Goal: Information Seeking & Learning: Learn about a topic

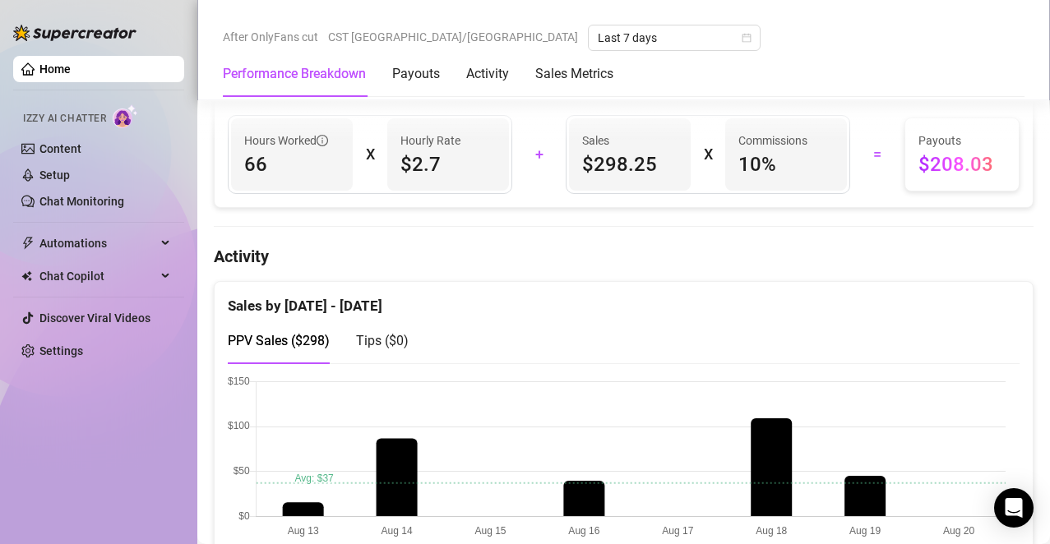
scroll to position [948, 0]
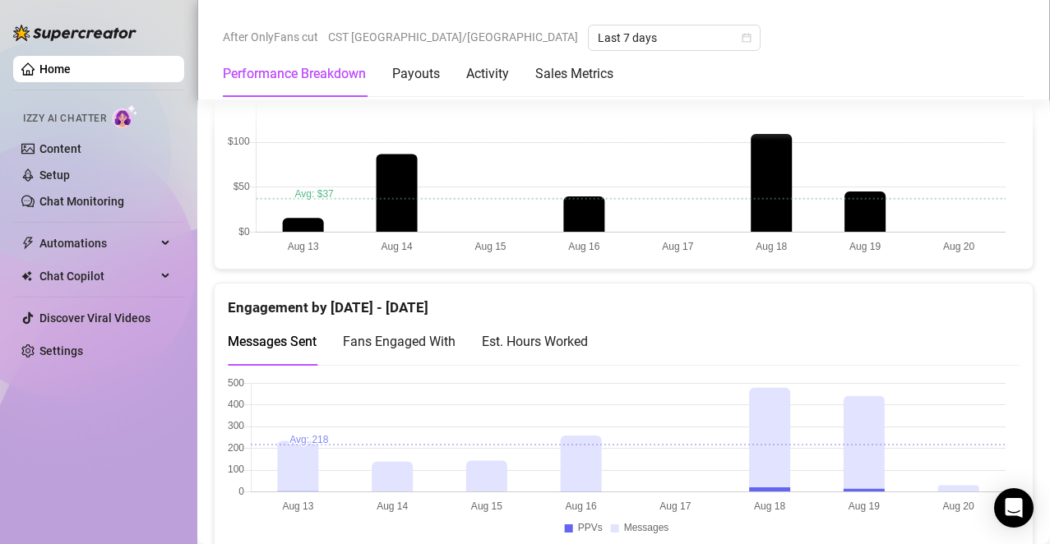
click at [573, 345] on div "Est. Hours Worked" at bounding box center [535, 341] width 106 height 21
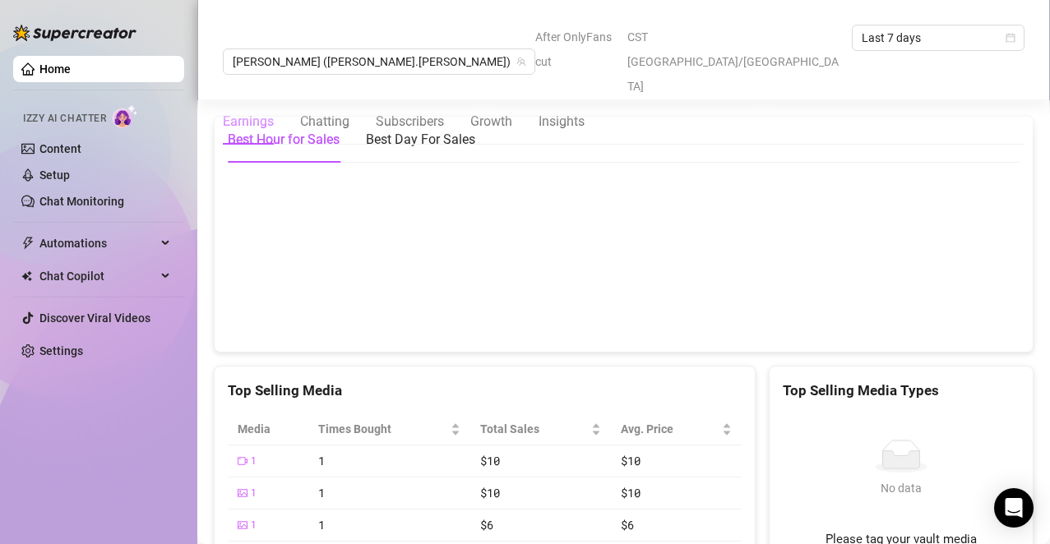
scroll to position [2372, 0]
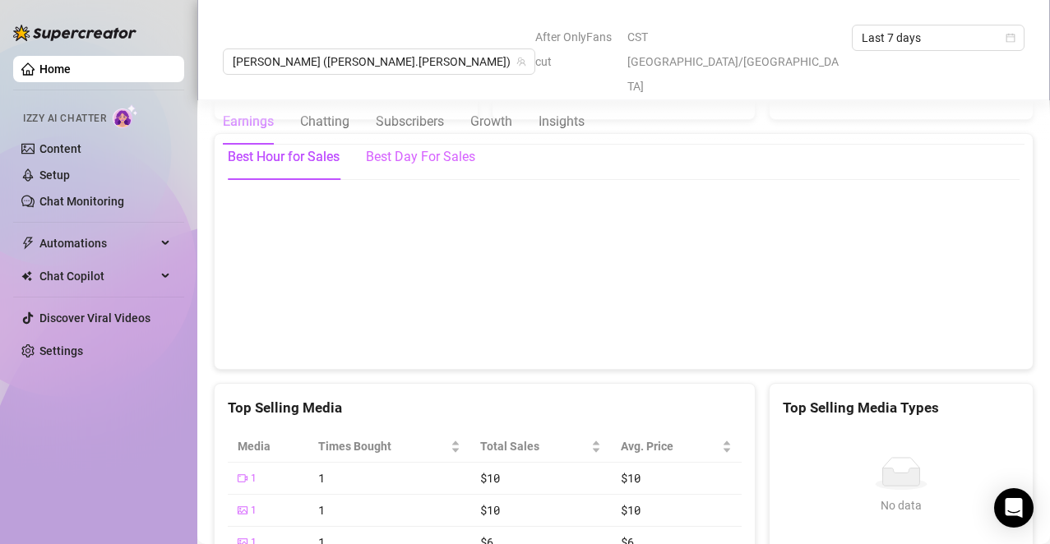
click at [455, 158] on div "Best Day For Sales" at bounding box center [420, 157] width 109 height 46
click at [336, 112] on div "Chatting" at bounding box center [324, 122] width 49 height 20
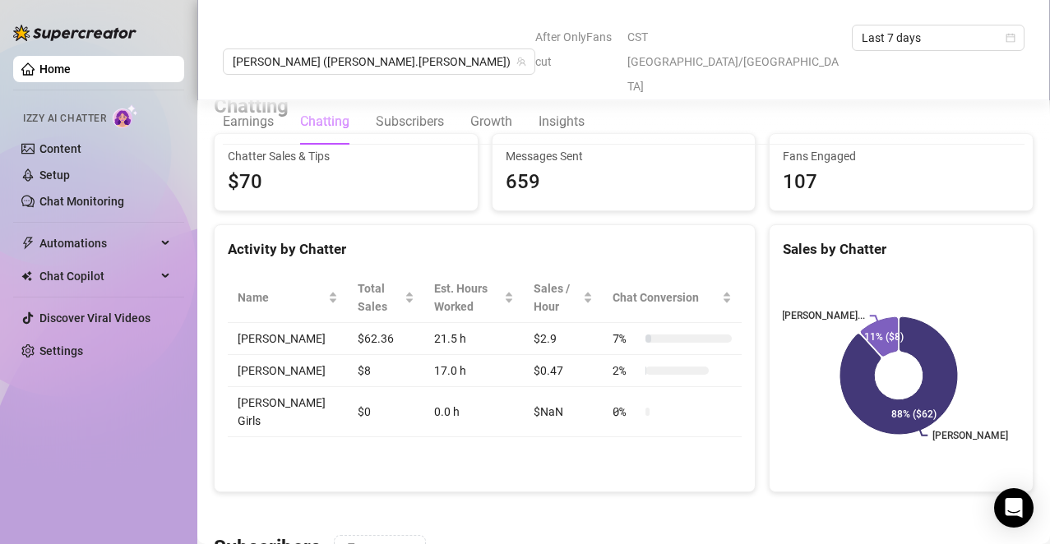
scroll to position [556, 0]
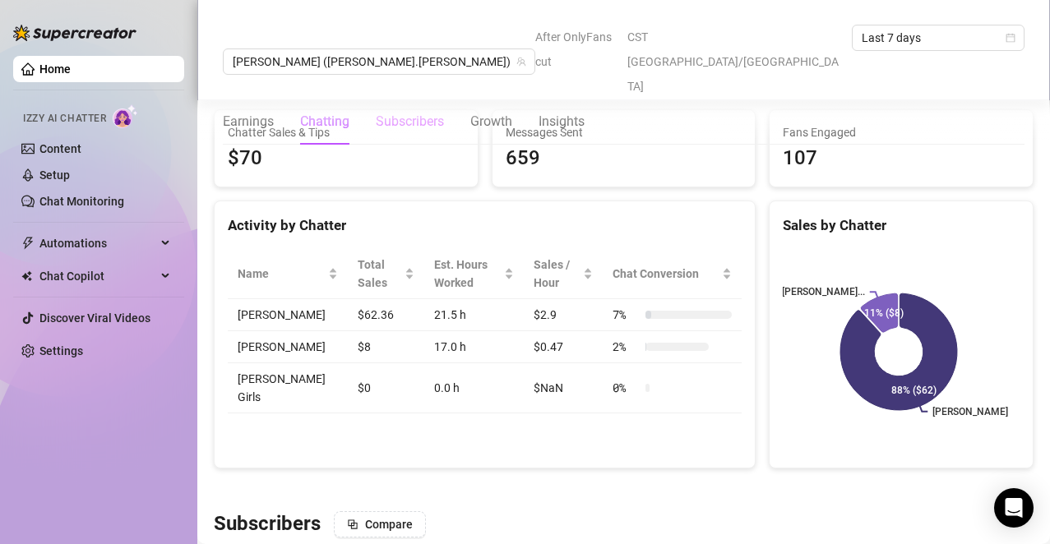
click at [400, 99] on div "Subscribers" at bounding box center [410, 122] width 68 height 46
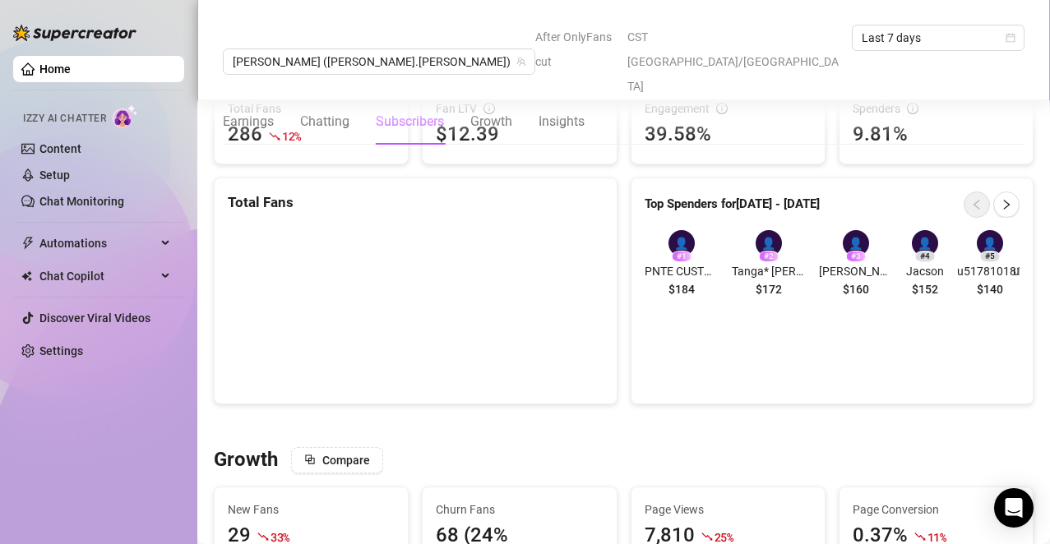
scroll to position [1016, 0]
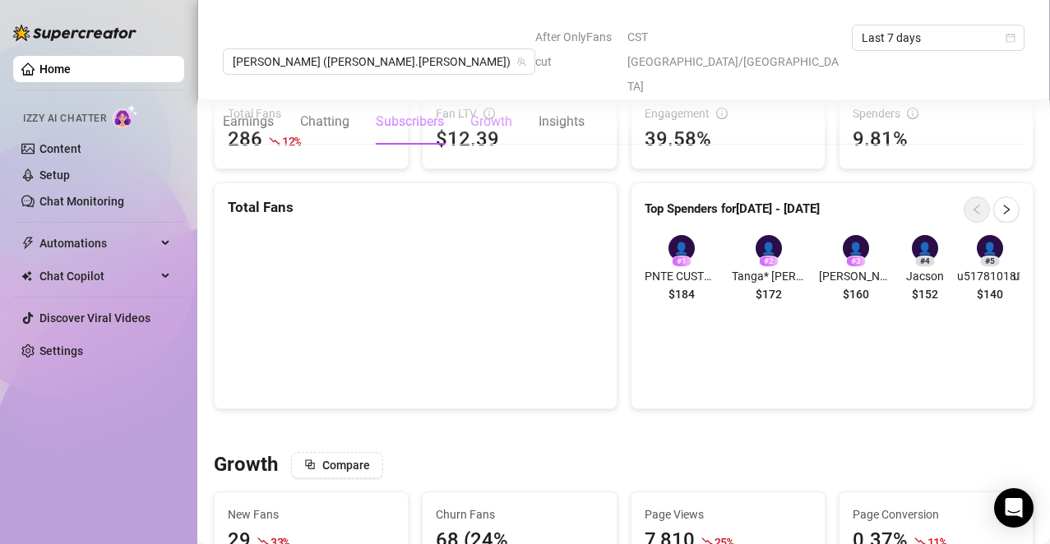
click at [481, 112] on div "Growth" at bounding box center [491, 122] width 42 height 20
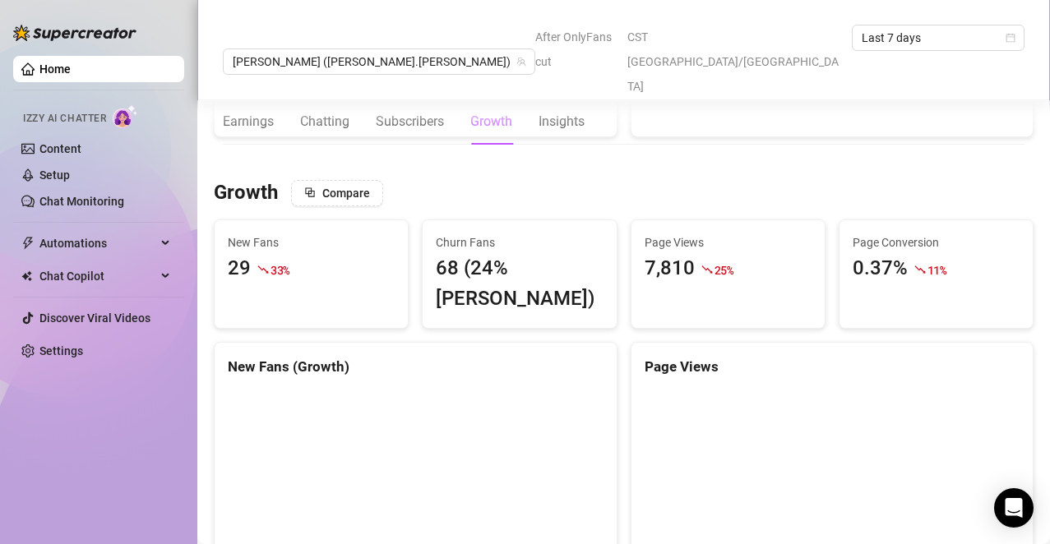
scroll to position [1360, 0]
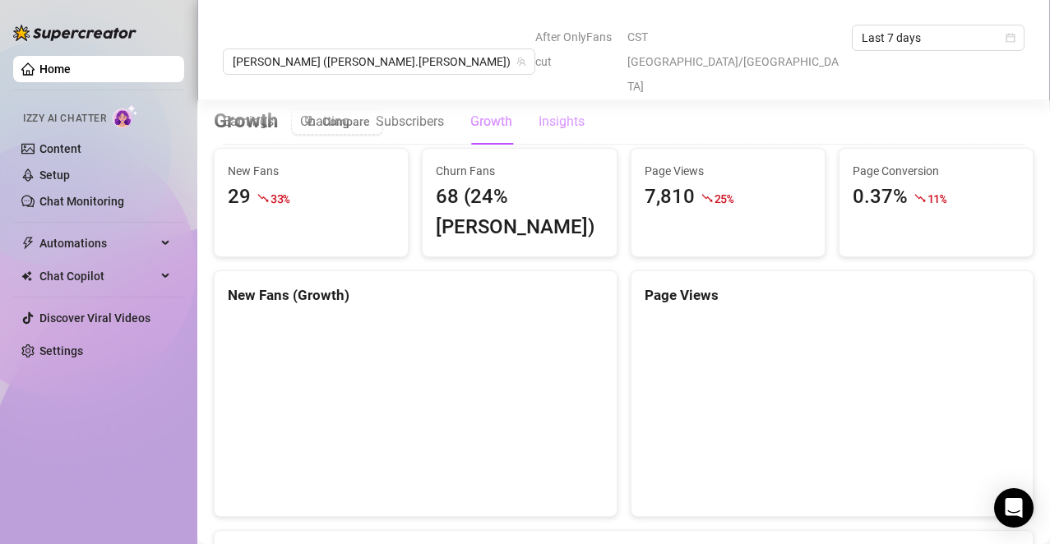
click at [568, 112] on div "Insights" at bounding box center [562, 122] width 46 height 20
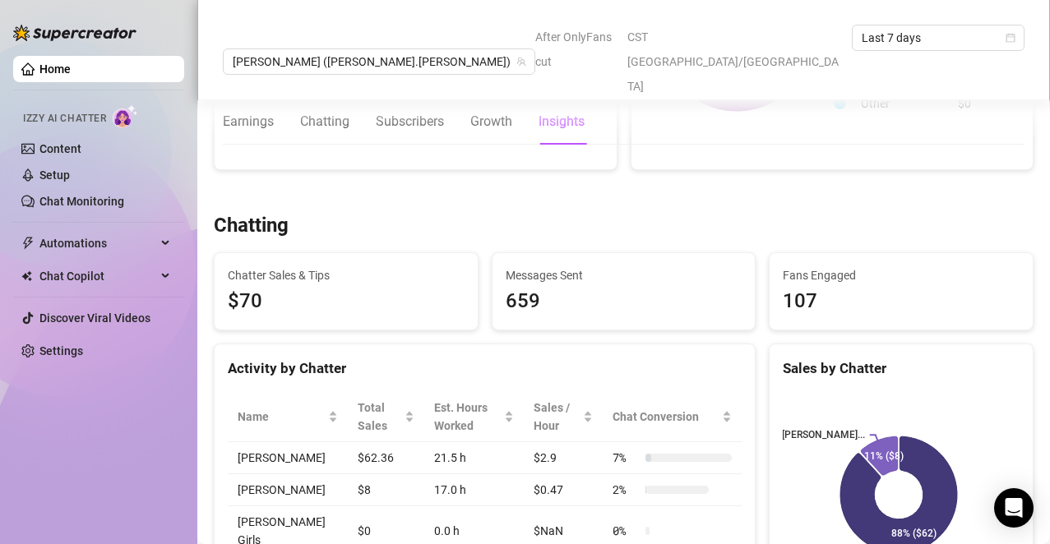
scroll to position [583, 0]
